Goal: Find contact information: Find contact information

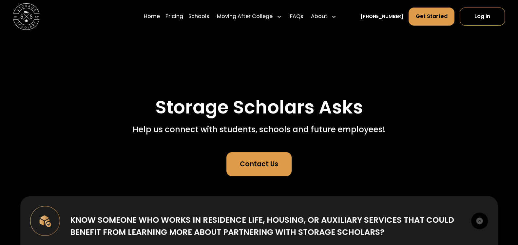
click at [265, 168] on div "Contact Us" at bounding box center [259, 164] width 38 height 10
click at [268, 166] on div "Contact Us" at bounding box center [259, 164] width 38 height 10
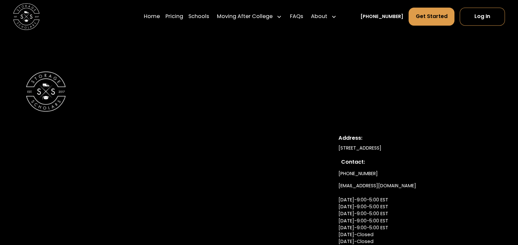
scroll to position [655, 0]
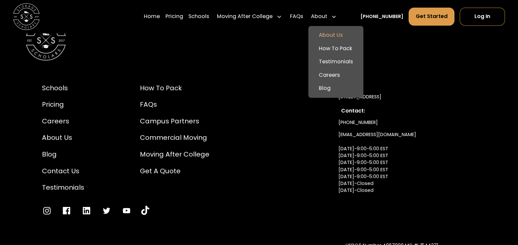
click at [341, 30] on link "About Us" at bounding box center [336, 35] width 50 height 13
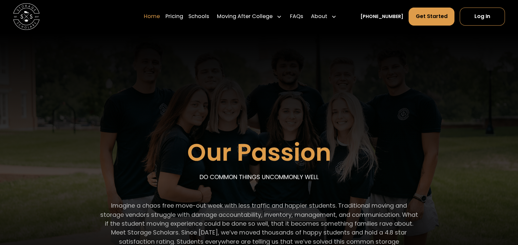
click at [156, 16] on link "Home" at bounding box center [152, 16] width 16 height 19
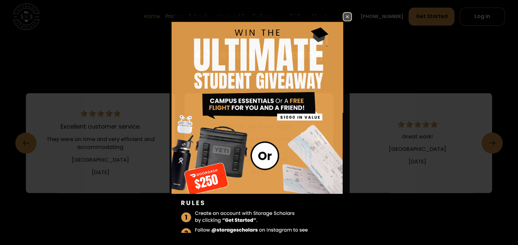
scroll to position [1024, 0]
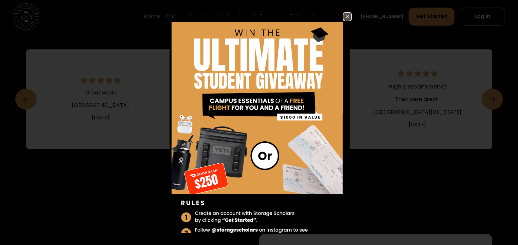
click at [343, 17] on img at bounding box center [347, 17] width 8 height 8
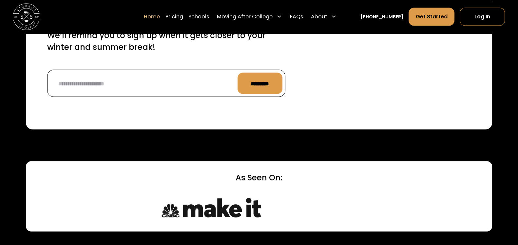
scroll to position [1885, 0]
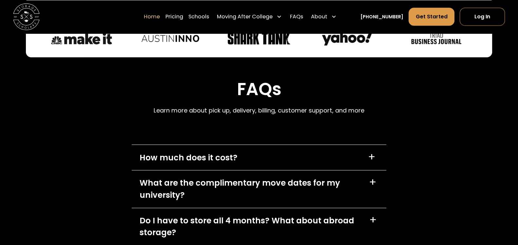
click at [267, 145] on div "How much does it cost? +" at bounding box center [259, 157] width 255 height 25
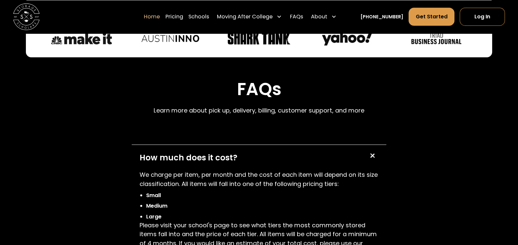
click at [267, 145] on div "How much does it cost? +" at bounding box center [259, 157] width 255 height 25
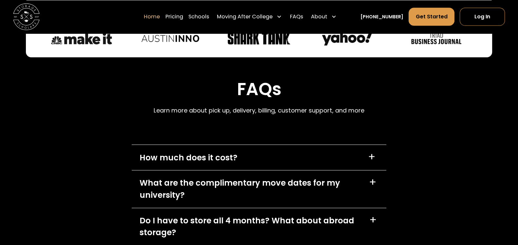
click at [384, 15] on link "[PHONE_NUMBER]" at bounding box center [382, 16] width 43 height 7
click at [390, 14] on link "[PHONE_NUMBER]" at bounding box center [382, 16] width 43 height 7
